Goal: Task Accomplishment & Management: Complete application form

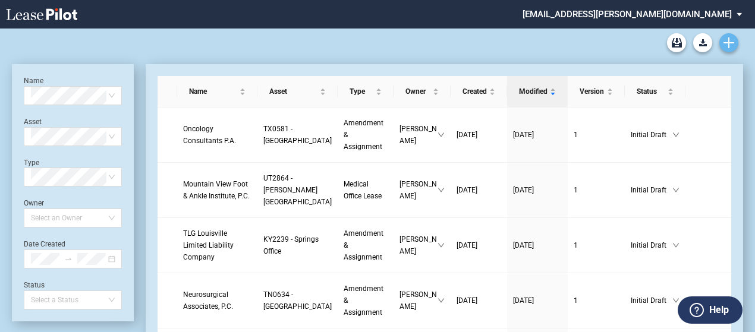
click at [729, 43] on use "Create new document" at bounding box center [728, 42] width 11 height 11
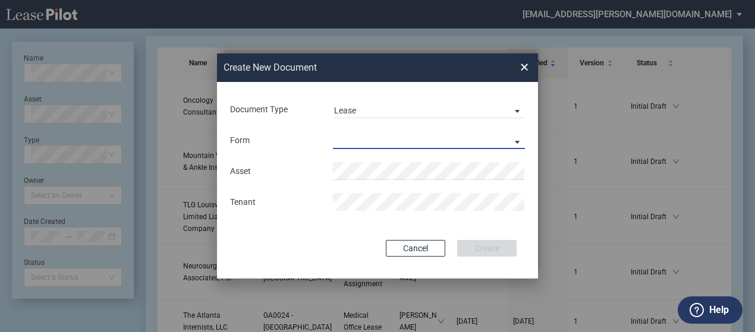
click at [517, 137] on md-select "Medical Office Lease Scottsdale Lease Louisville Lease 1370 Medical Place Lease…" at bounding box center [429, 140] width 192 height 18
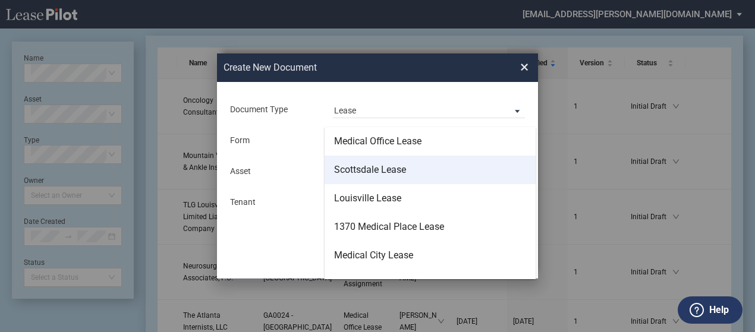
click at [483, 166] on md-option "Scottsdale Lease" at bounding box center [429, 170] width 211 height 29
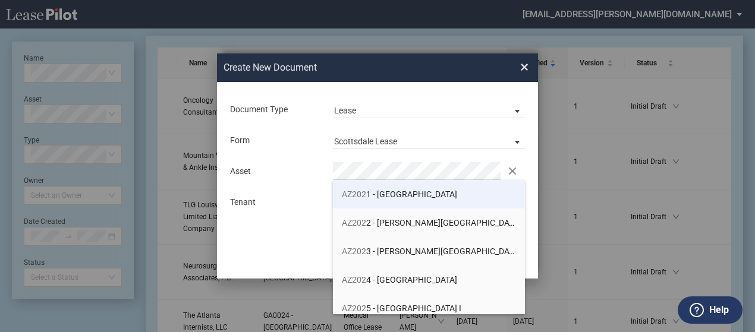
click at [378, 197] on span "AZ202 1 - Scottsdale Medical Center" at bounding box center [399, 195] width 115 height 10
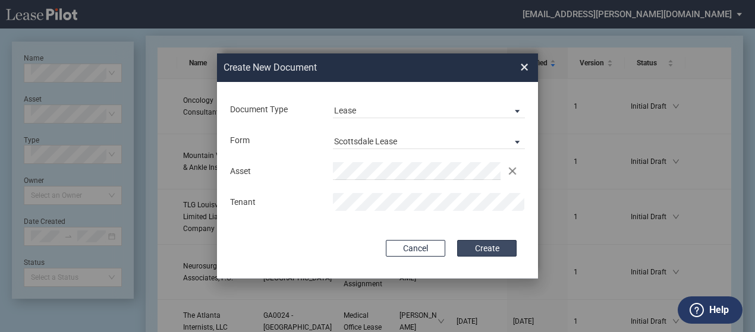
click at [489, 248] on button "Create" at bounding box center [486, 248] width 59 height 17
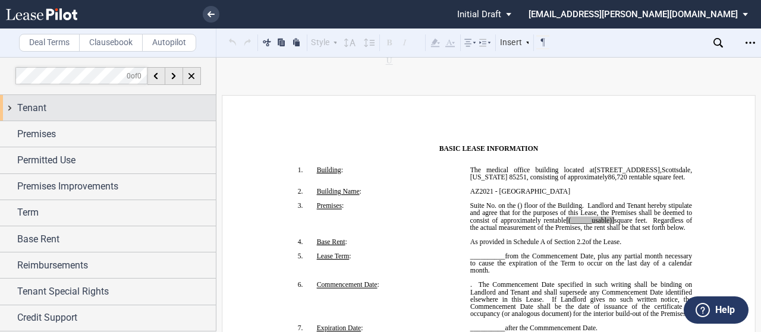
click at [10, 109] on div "Tenant" at bounding box center [108, 108] width 216 height 26
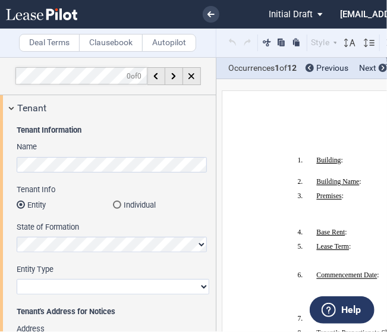
scroll to position [510, 0]
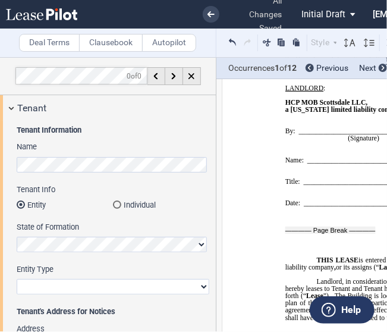
click at [78, 286] on select "Corporation Limited Liability Company General Partnership Limited Partnership O…" at bounding box center [113, 286] width 193 height 15
select select "limited liability company"
click at [17, 279] on select "Corporation Limited Liability Company General Partnership Limited Partnership O…" at bounding box center [113, 286] width 193 height 15
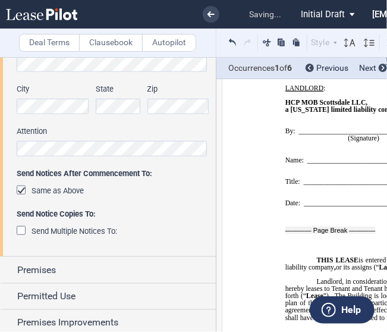
scroll to position [284, 0]
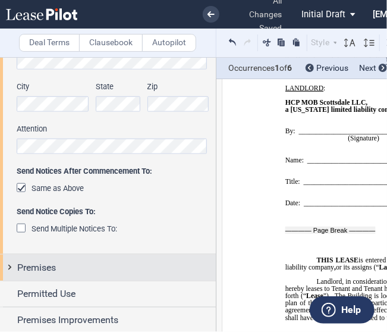
click at [5, 268] on div "Premises" at bounding box center [108, 267] width 216 height 26
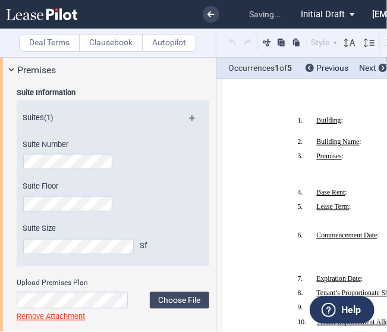
scroll to position [531, 0]
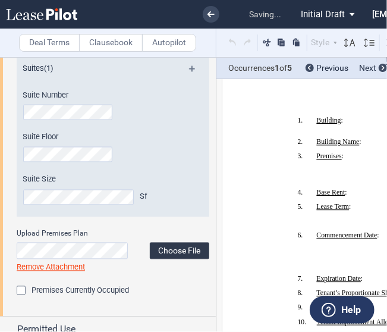
click at [175, 250] on label "Choose File" at bounding box center [179, 250] width 59 height 17
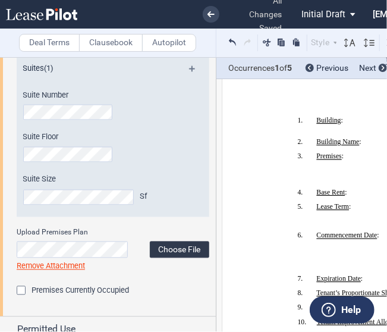
click at [175, 247] on label "Choose File" at bounding box center [179, 249] width 59 height 17
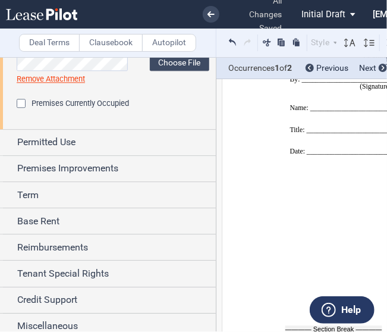
scroll to position [724, 0]
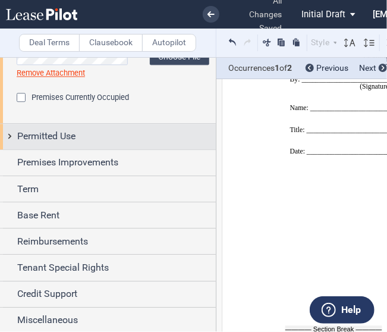
click at [10, 137] on div "Permitted Use" at bounding box center [108, 137] width 216 height 26
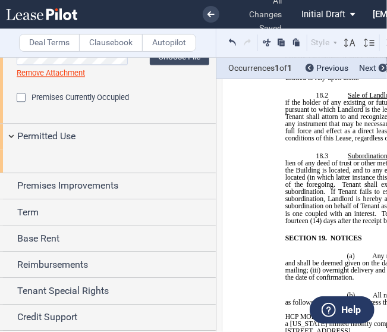
scroll to position [213, 0]
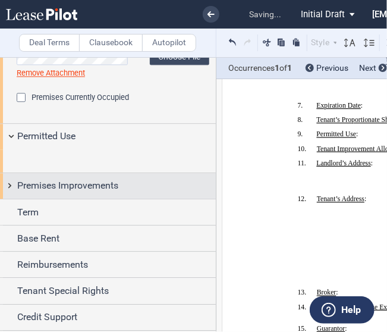
click at [8, 198] on div "Premises Improvements" at bounding box center [108, 186] width 216 height 26
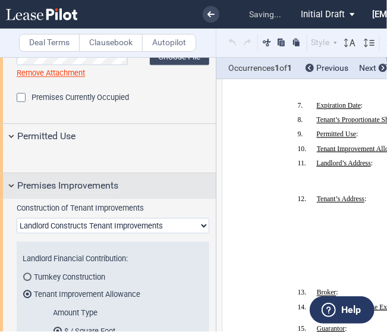
scroll to position [858, 0]
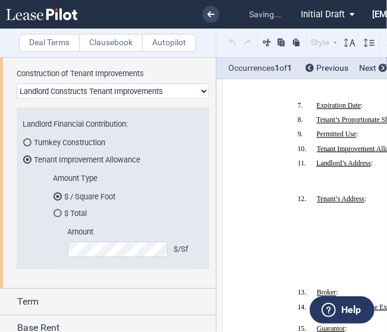
click at [96, 99] on select "Landlord Constructs Tenant Improvements Tenant Constructs Tenant Improvements "…" at bounding box center [113, 90] width 193 height 15
select select "none"
click at [17, 99] on select "Landlord Constructs Tenant Improvements Tenant Constructs Tenant Improvements "…" at bounding box center [113, 90] width 193 height 15
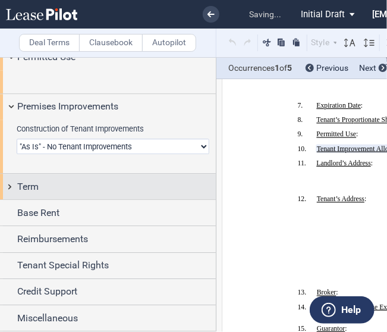
scroll to position [866, 0]
click at [9, 182] on div "Term" at bounding box center [108, 187] width 216 height 26
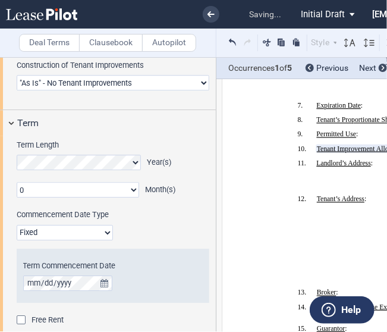
scroll to position [931, 0]
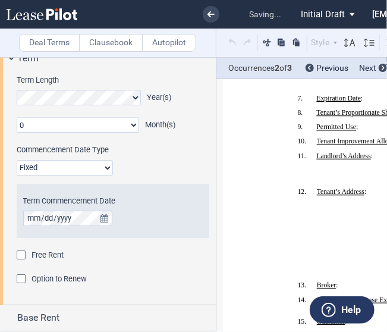
click at [65, 133] on select "0 1 2 3 4 5 6 7 8 9 10 11" at bounding box center [78, 124] width 122 height 15
select select "number:2"
click at [17, 133] on select "0 1 2 3 4 5 6 7 8 9 10 11" at bounding box center [78, 124] width 122 height 15
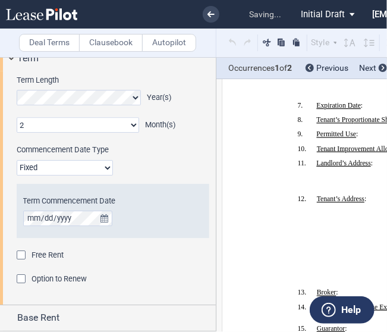
scroll to position [986, 0]
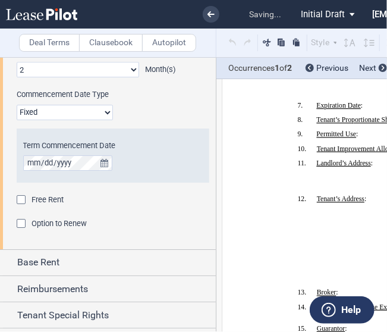
click at [20, 207] on div "Free Rent" at bounding box center [23, 201] width 12 height 12
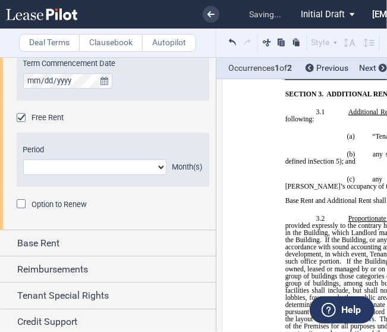
scroll to position [1069, 0]
click at [81, 174] on select "1 2 3 4 5 6 7 8 9 10 11" at bounding box center [94, 166] width 143 height 15
click at [13, 214] on div "Term Length Year(s) 0 1 2 3 4 5 6 7 8 9 10 11 Month(s) Extended Term Not Applic…" at bounding box center [108, 81] width 216 height 296
click at [159, 174] on select "1 2 3 4 5 6 7 8 9 10 11" at bounding box center [94, 166] width 143 height 15
select select "number:2"
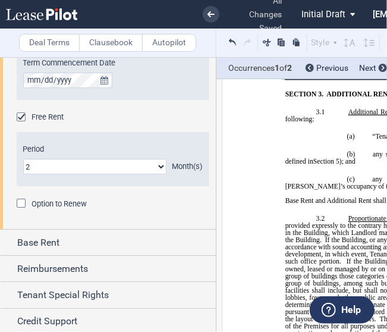
click at [23, 174] on select "1 2 3 4 5 6 7 8 9 10 11" at bounding box center [94, 166] width 143 height 15
click at [36, 208] on span "Option to Renew" at bounding box center [58, 203] width 55 height 9
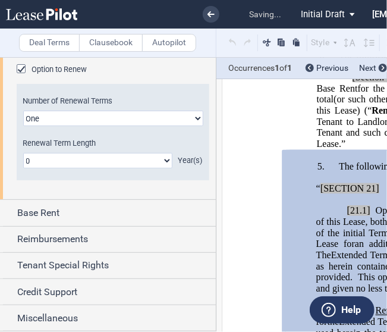
scroll to position [1229, 0]
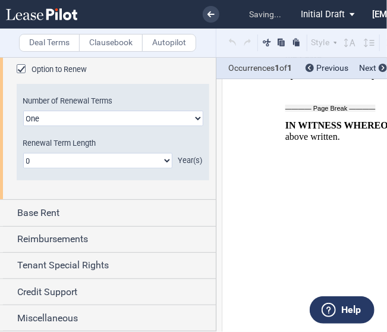
click at [84, 168] on select "0 1 2 3 4 5 6 7 8 9 10 11 12 13 14 15 16 17 18 19 20" at bounding box center [97, 160] width 149 height 15
select select "number:5"
click at [23, 168] on select "0 1 2 3 4 5 6 7 8 9 10 11 12 13 14 15 16 17 18 19 20" at bounding box center [97, 160] width 149 height 15
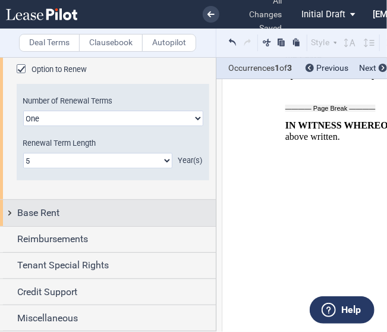
click at [10, 225] on div "Base Rent" at bounding box center [108, 213] width 216 height 26
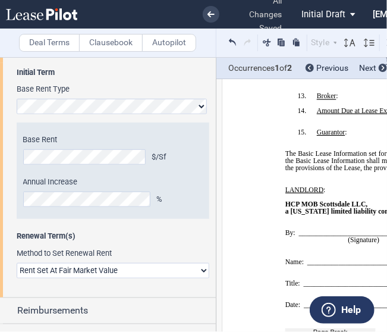
scroll to position [1501, 0]
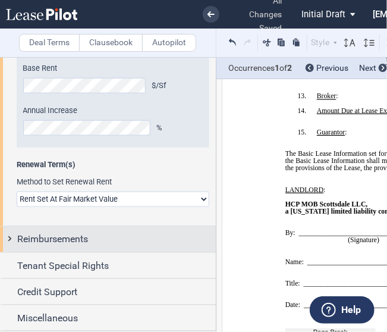
click at [8, 238] on div "Reimbursements" at bounding box center [108, 239] width 216 height 26
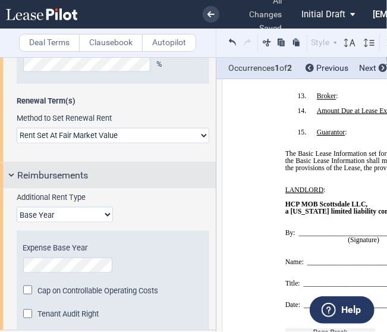
scroll to position [1642, 0]
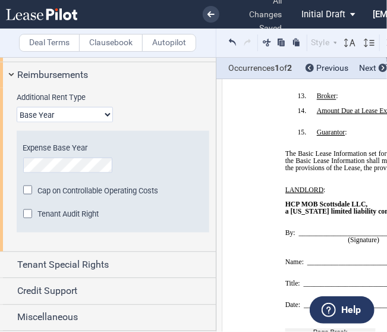
click at [45, 122] on select "Base Year Triple Net" at bounding box center [65, 114] width 96 height 15
click at [17, 122] on select "Base Year Triple Net" at bounding box center [65, 114] width 96 height 15
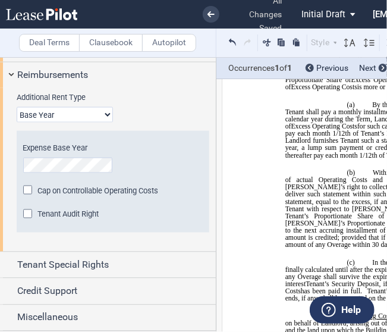
scroll to position [1396, 0]
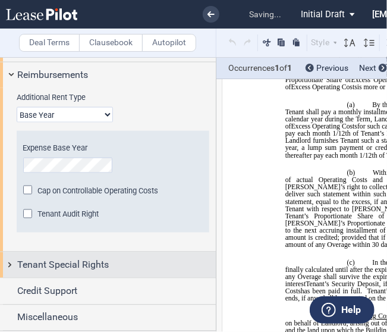
click at [14, 278] on div "Tenant Special Rights" at bounding box center [108, 265] width 216 height 26
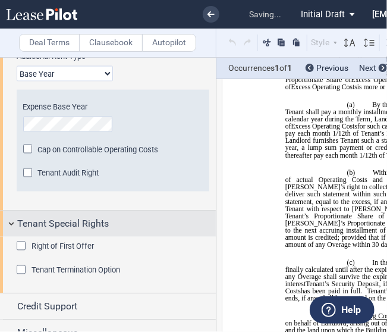
scroll to position [1723, 0]
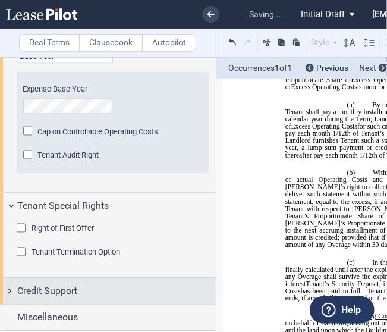
click at [13, 288] on div "Credit Support" at bounding box center [108, 291] width 216 height 26
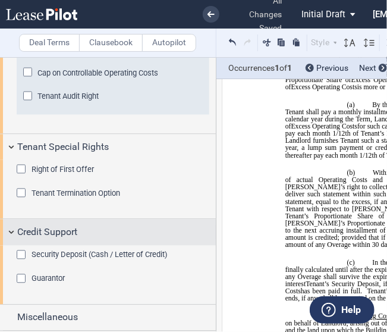
scroll to position [1783, 0]
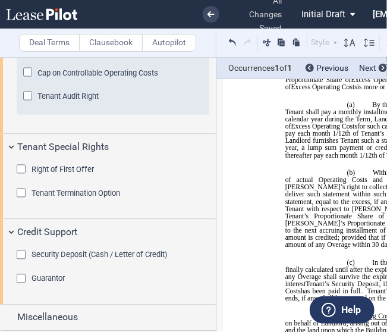
click at [48, 250] on span "Security Deposit (Cash / Letter of Credit)" at bounding box center [99, 254] width 136 height 9
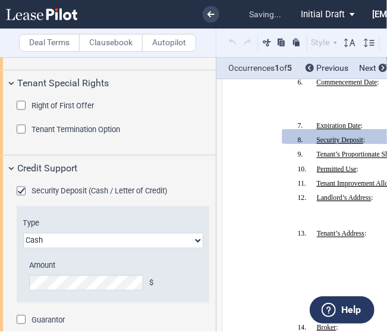
scroll to position [1887, 0]
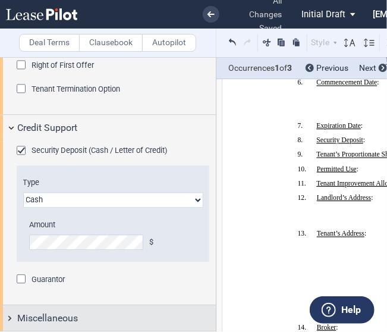
click at [7, 315] on div "Miscellaneous" at bounding box center [108, 318] width 216 height 26
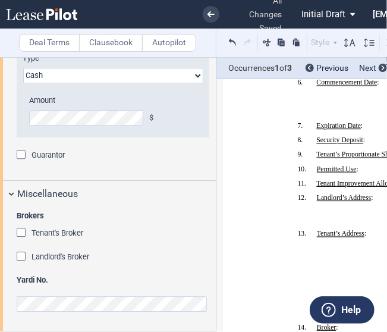
scroll to position [2011, 0]
click at [20, 232] on div "Tenant's Broker" at bounding box center [23, 234] width 12 height 12
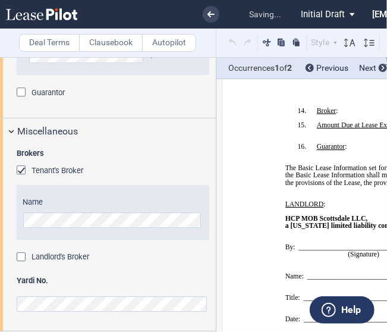
scroll to position [2074, 0]
click at [37, 258] on span "Landlord's Broker" at bounding box center [60, 256] width 58 height 9
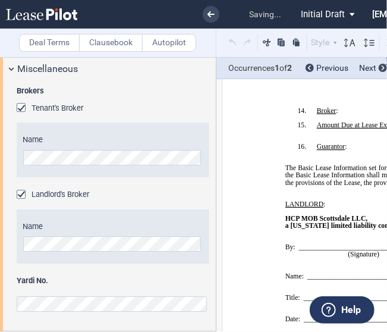
click at [51, 251] on div "Name" at bounding box center [113, 236] width 180 height 30
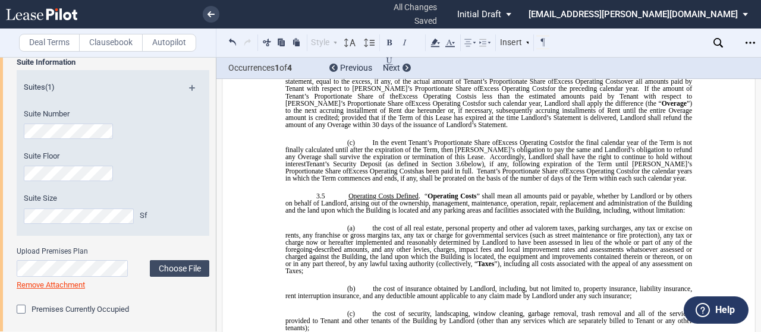
scroll to position [1543, 0]
click at [745, 43] on use "Open Lease options menu" at bounding box center [750, 43] width 10 height 2
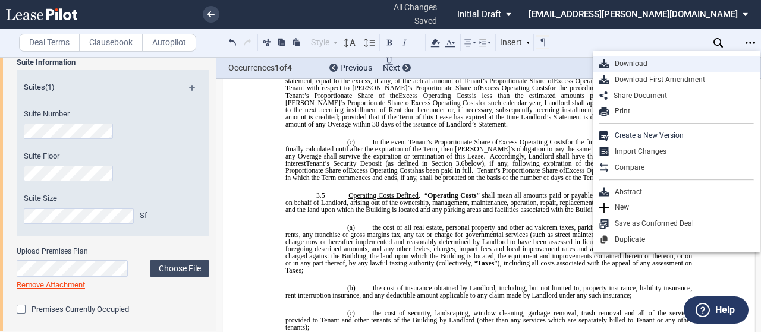
click at [651, 65] on div "Download" at bounding box center [680, 64] width 145 height 10
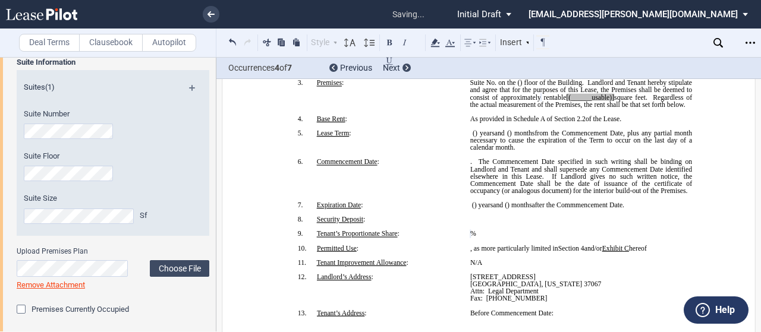
scroll to position [124, 0]
